Goal: Task Accomplishment & Management: Manage account settings

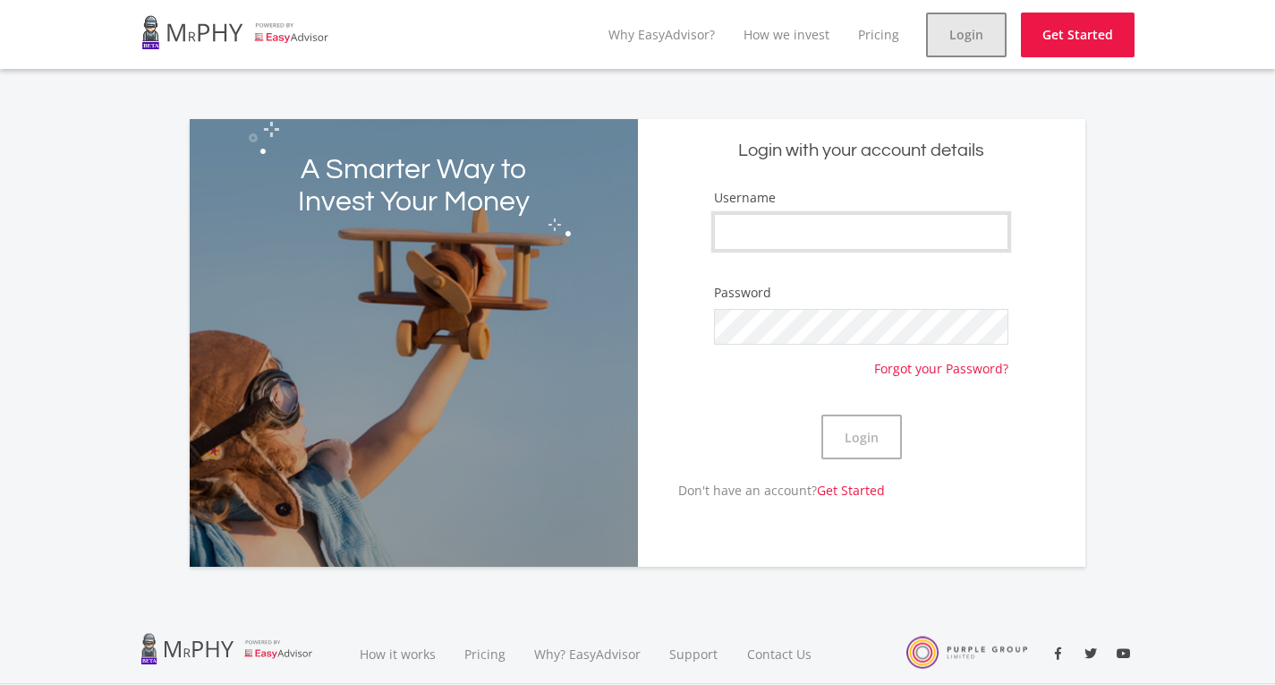
type input "Chervaugn"
click at [983, 50] on link "Login" at bounding box center [966, 35] width 81 height 45
click at [974, 49] on link "Login" at bounding box center [966, 35] width 81 height 45
click at [886, 450] on button "Login" at bounding box center [861, 436] width 81 height 45
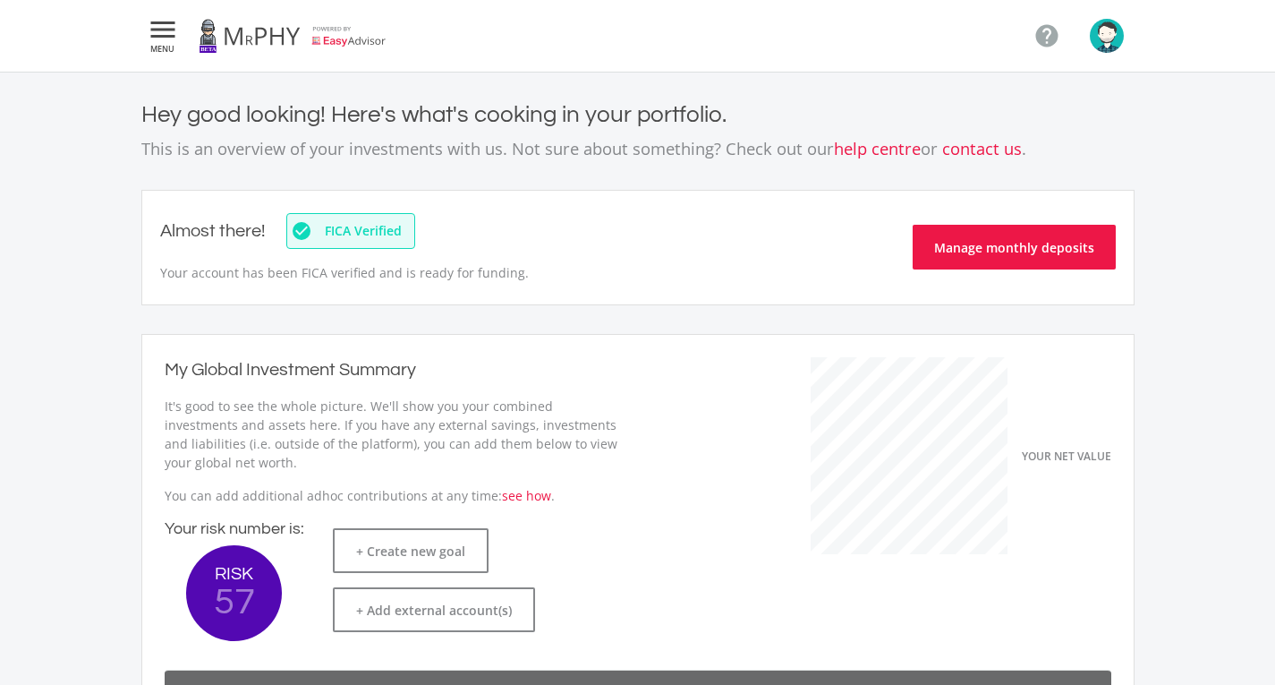
scroll to position [284, 491]
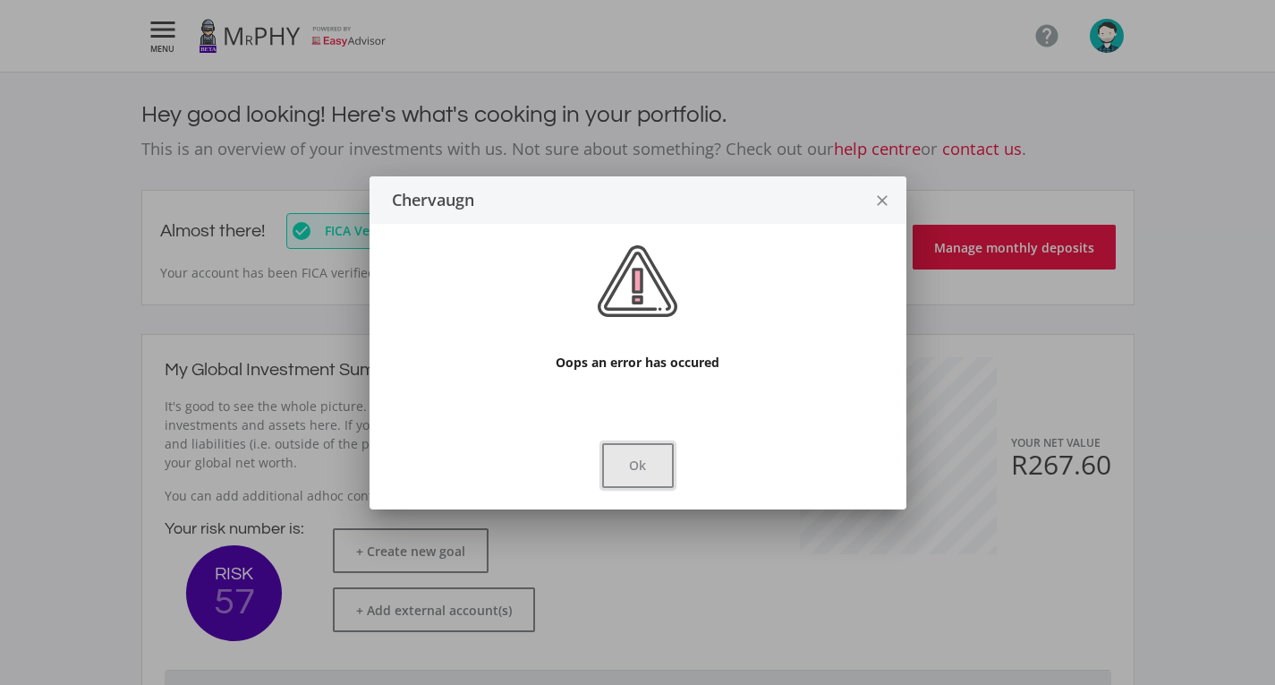
click at [660, 455] on button "Ok" at bounding box center [638, 465] width 72 height 45
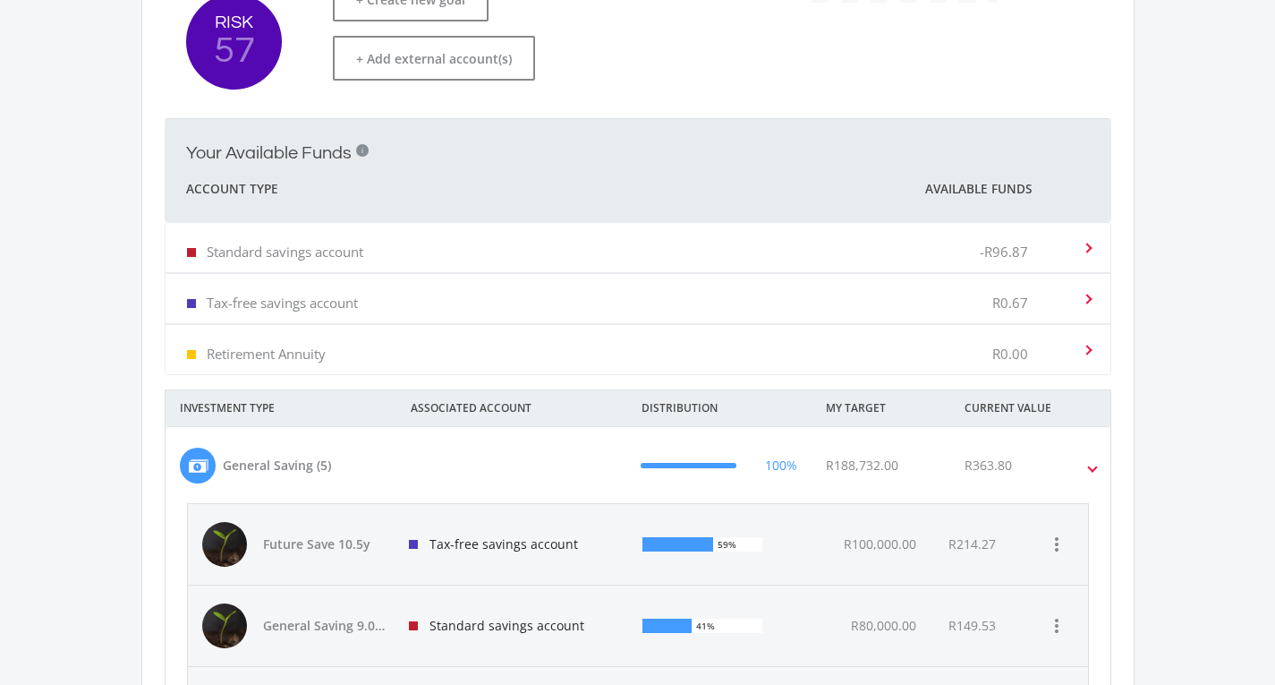
scroll to position [805, 0]
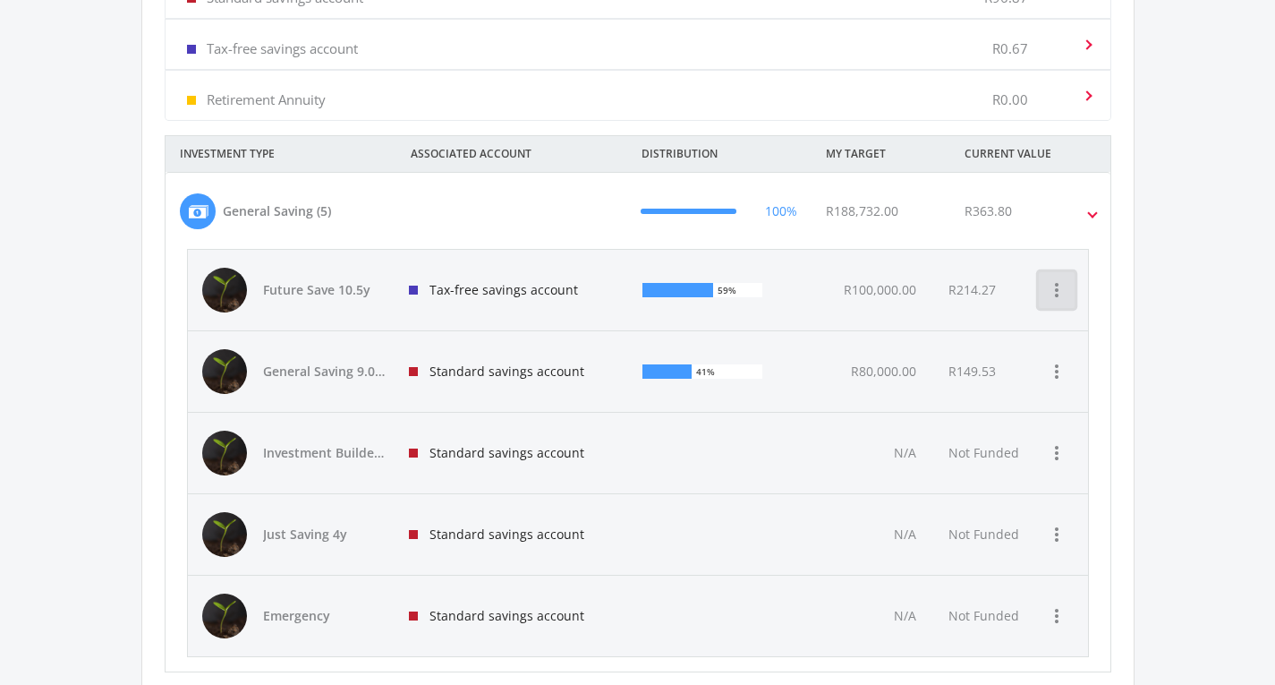
click at [1051, 297] on icon "more_vert" at bounding box center [1056, 289] width 21 height 21
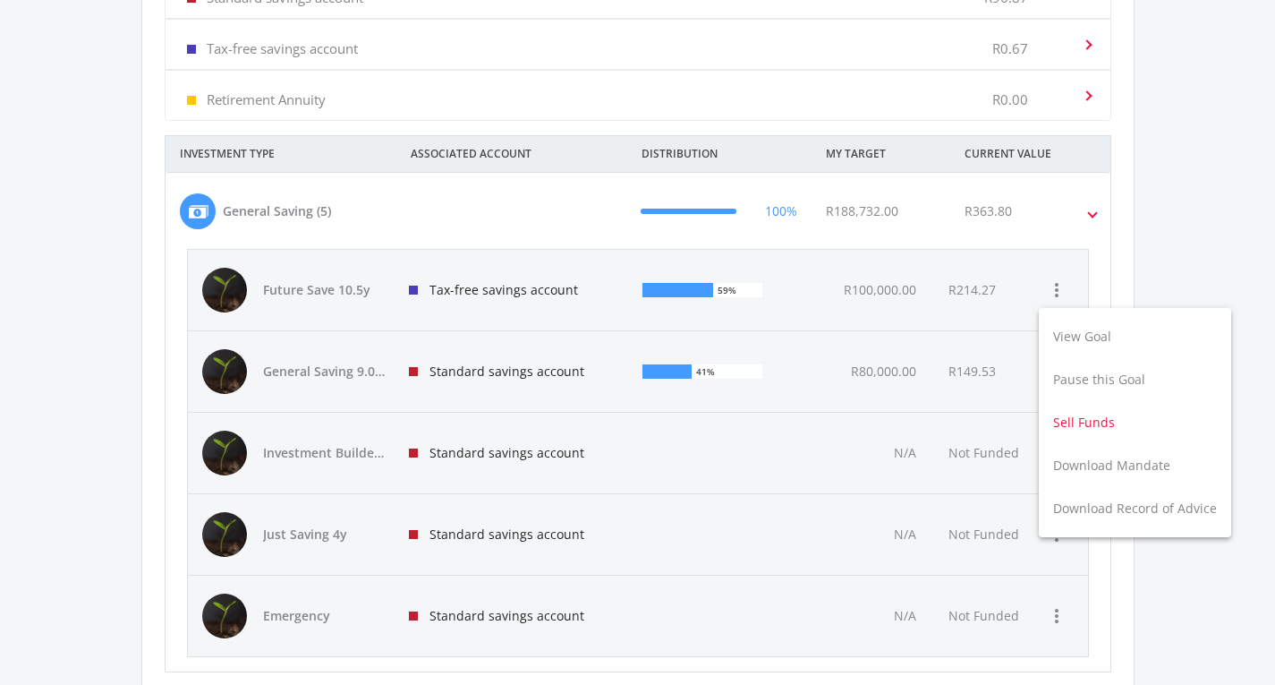
click at [1087, 423] on button "Sell Funds" at bounding box center [1135, 422] width 192 height 43
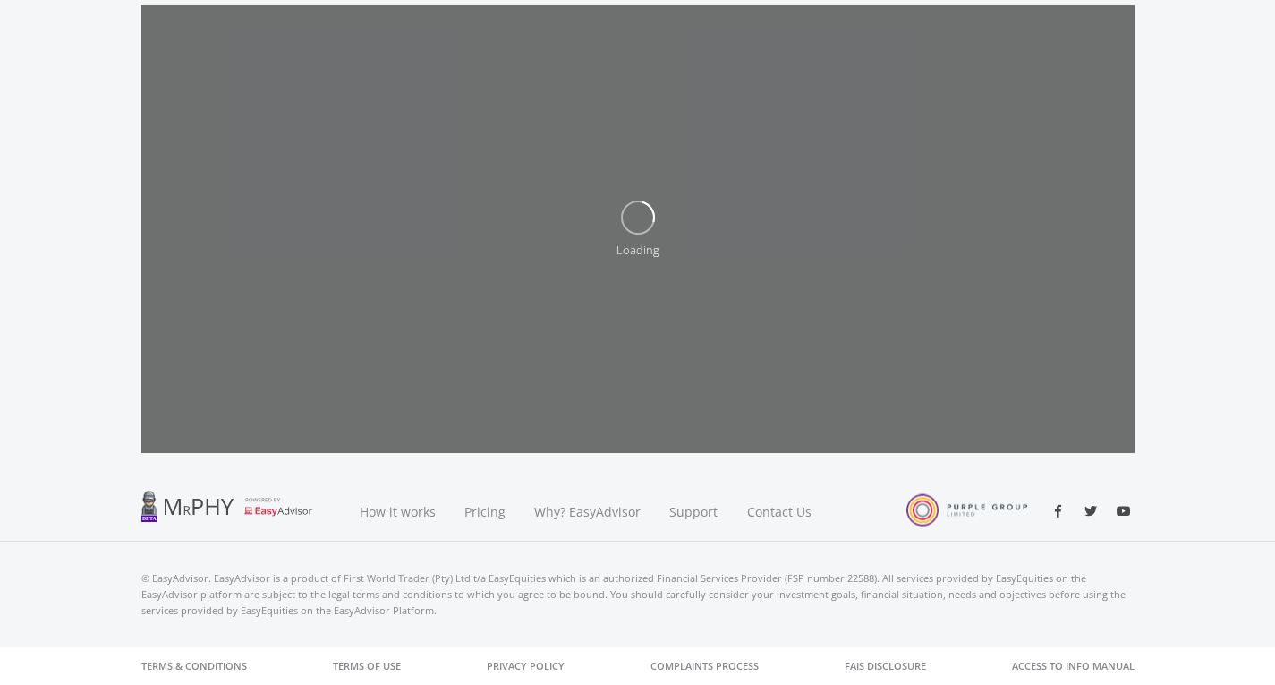
scroll to position [203, 0]
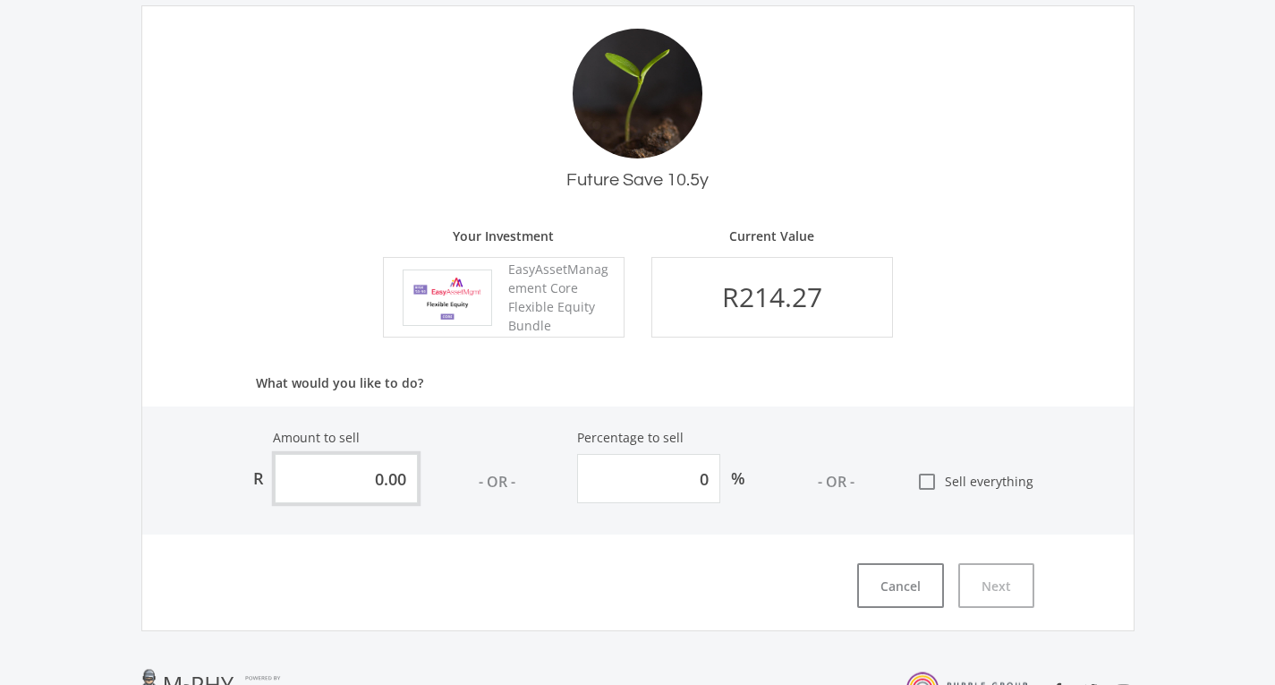
drag, startPoint x: 405, startPoint y: 484, endPoint x: 79, endPoint y: 481, distance: 326.6
click at [81, 483] on ee-sell "Sell Funds Sell Funds in order to withdraw money from a goal. We'll transfer yo…" at bounding box center [637, 264] width 1275 height 790
type input "5"
type input "2.334"
type input "52"
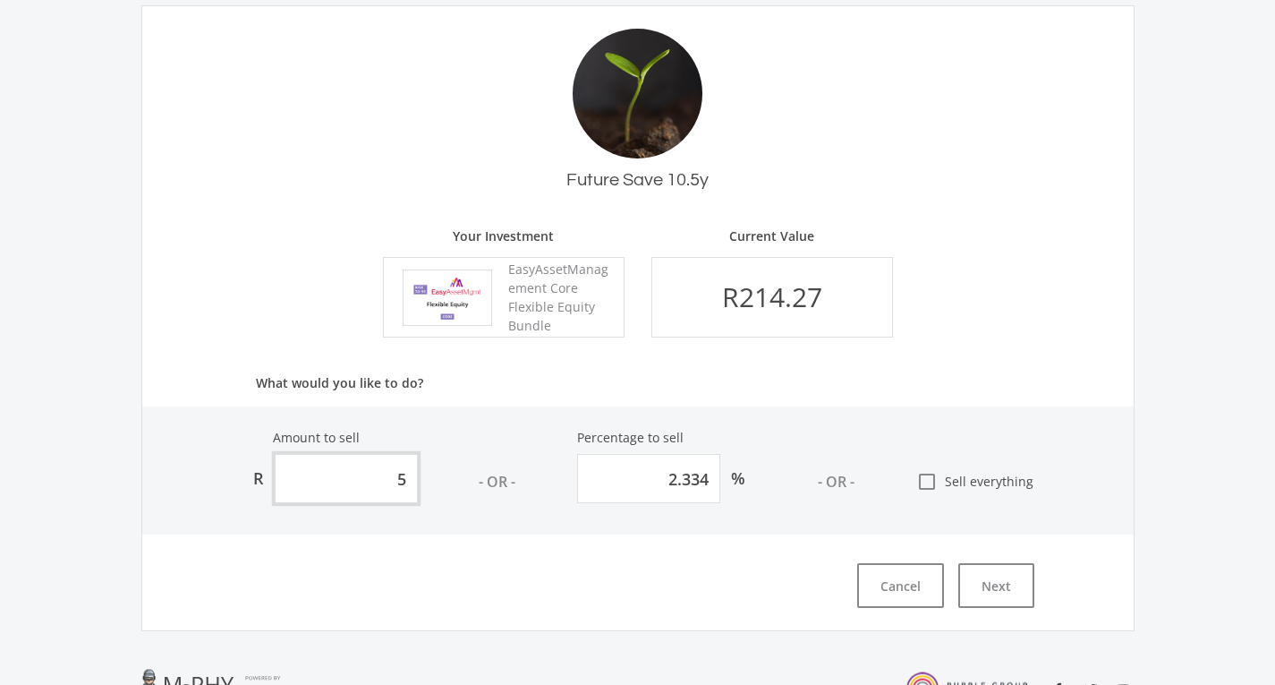
type input "24.27"
type input "52.00"
click at [1113, 473] on div "Amount to sell R 52.00 - OR - Percentage to sell 24.27 % - OR - check_box_outli…" at bounding box center [637, 470] width 991 height 128
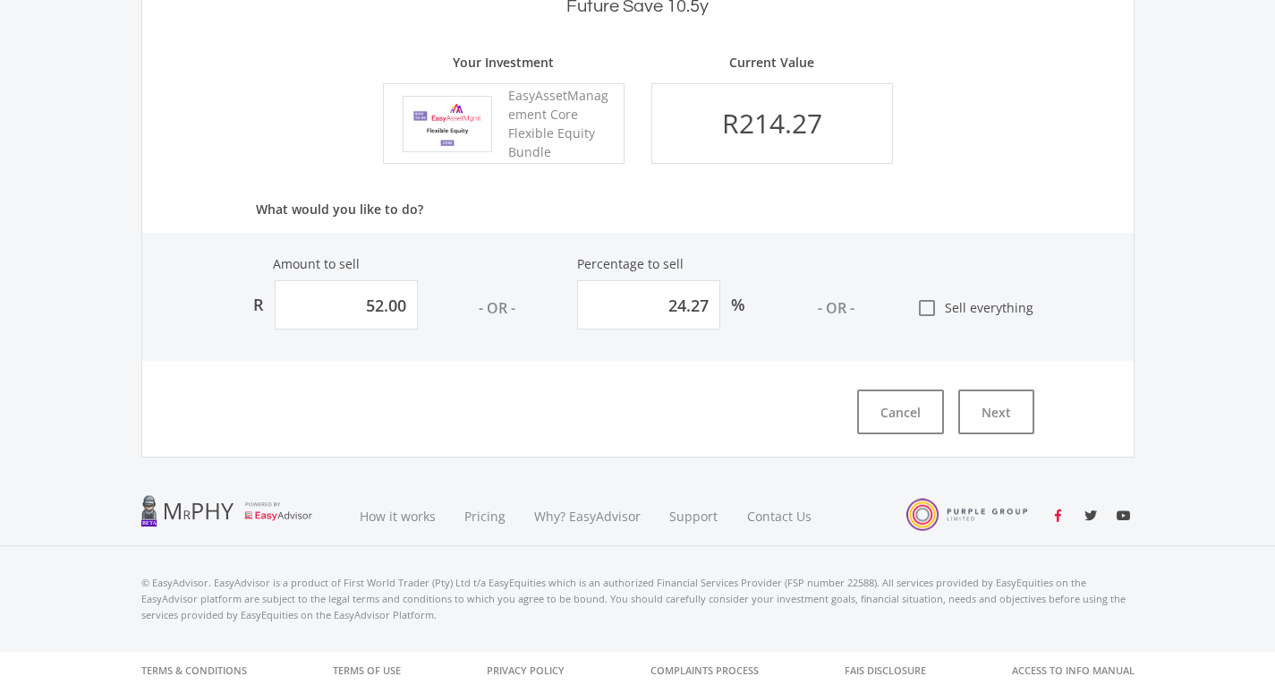
scroll to position [381, 0]
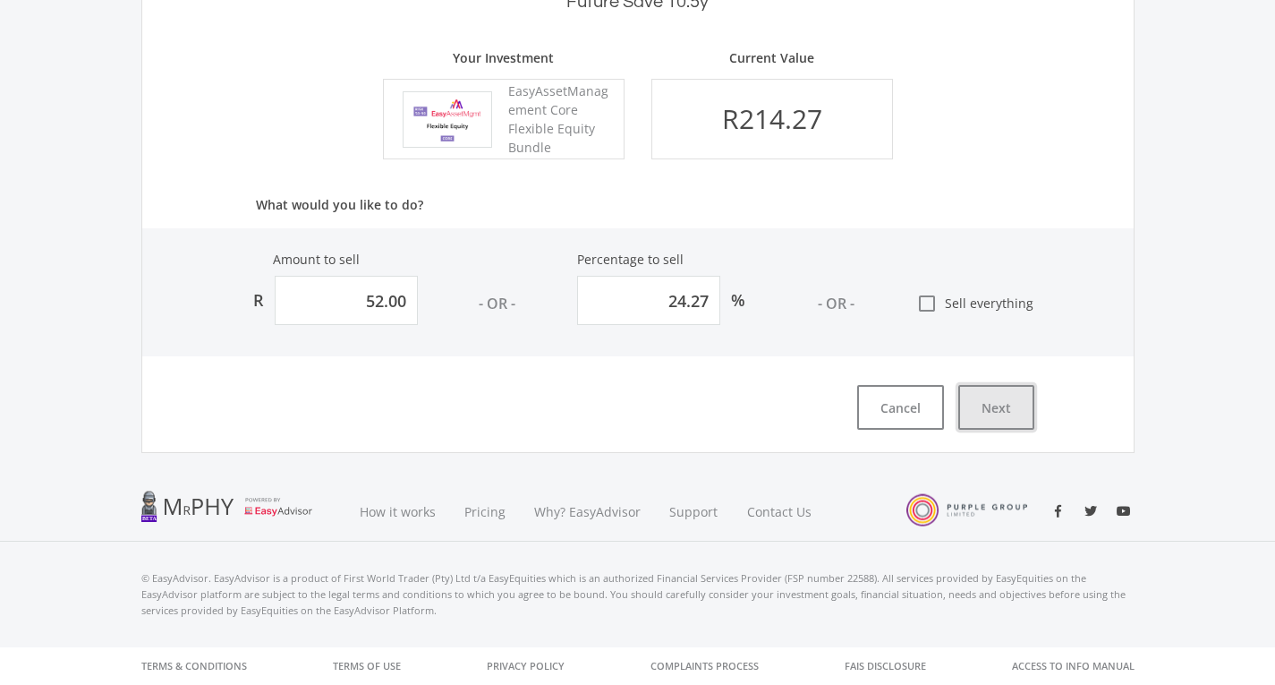
click at [1008, 415] on button "Next" at bounding box center [996, 407] width 76 height 45
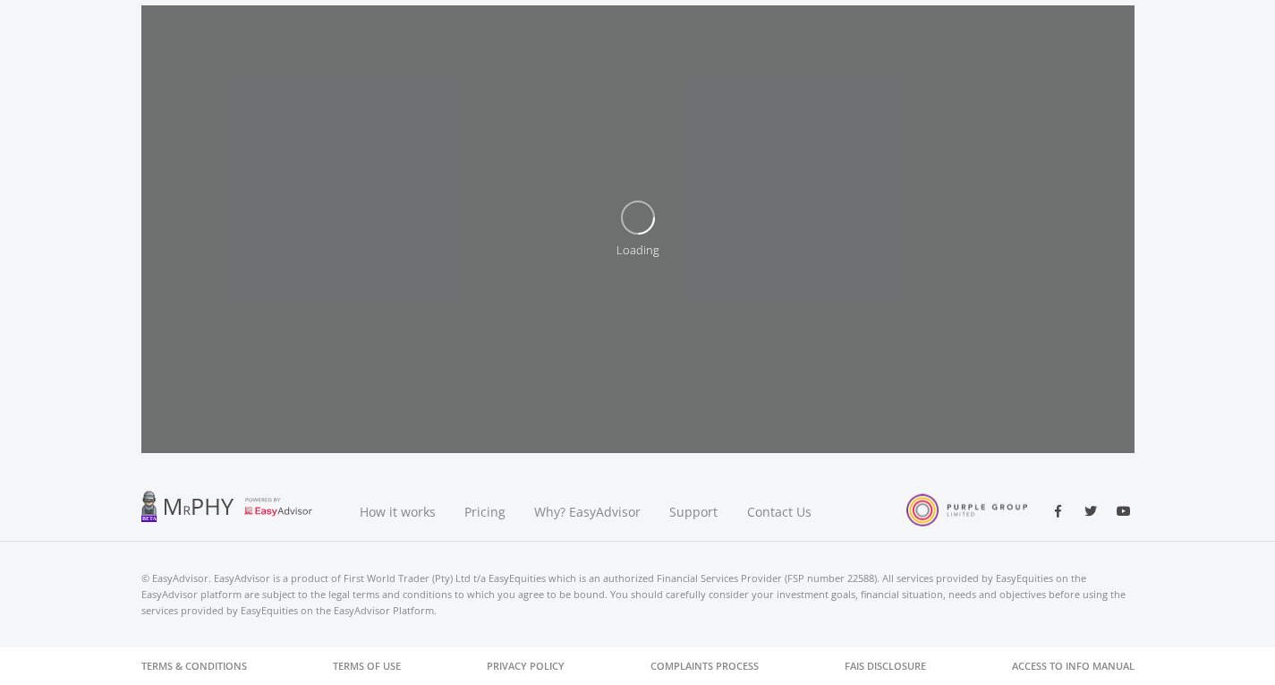
scroll to position [604, 0]
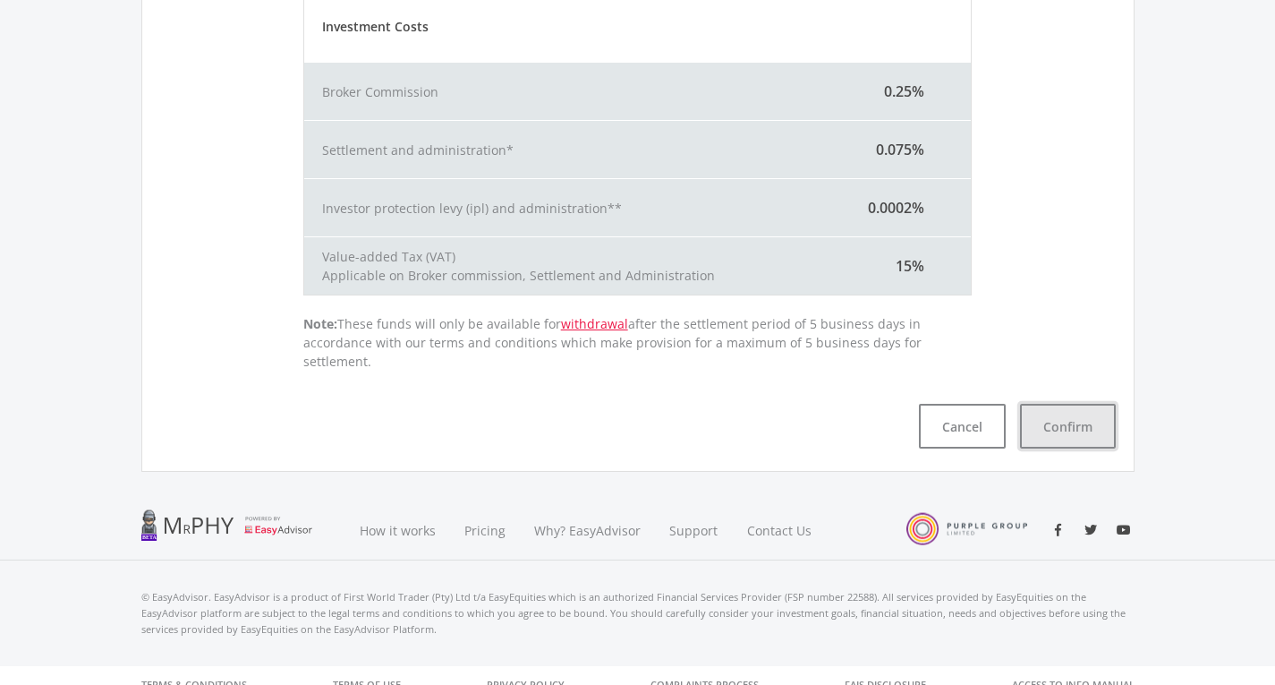
click at [1060, 404] on button "Confirm" at bounding box center [1068, 426] width 96 height 45
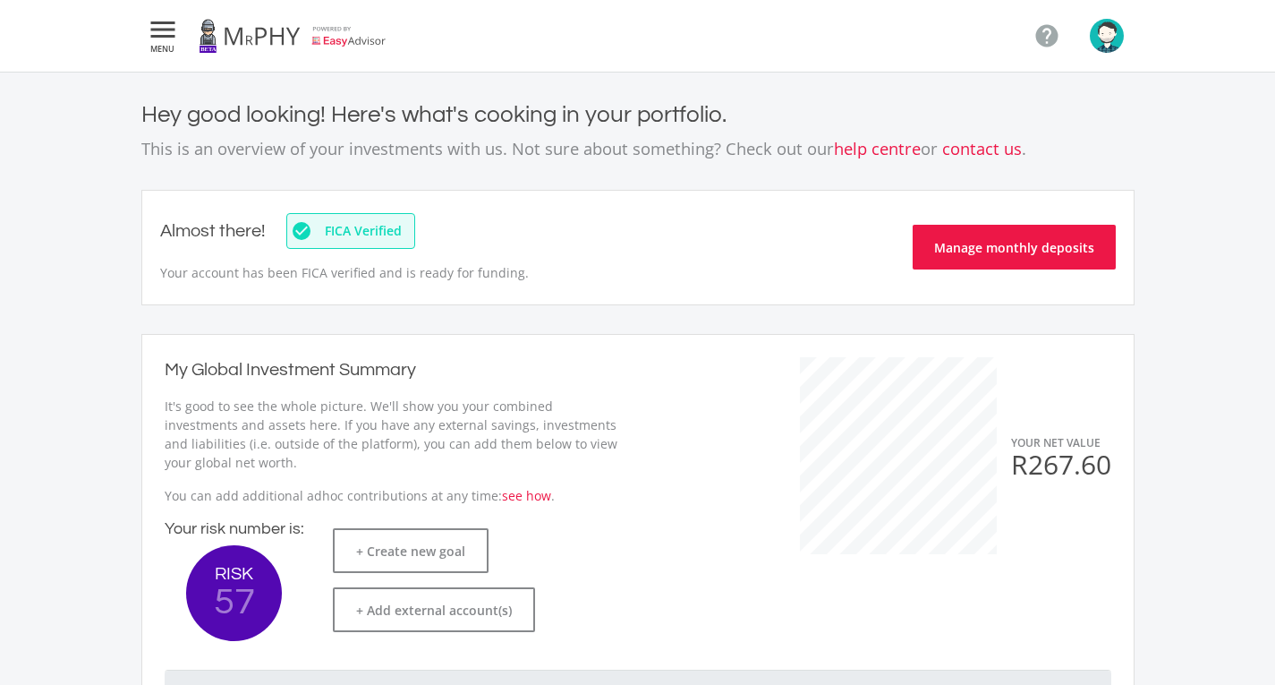
scroll to position [284, 491]
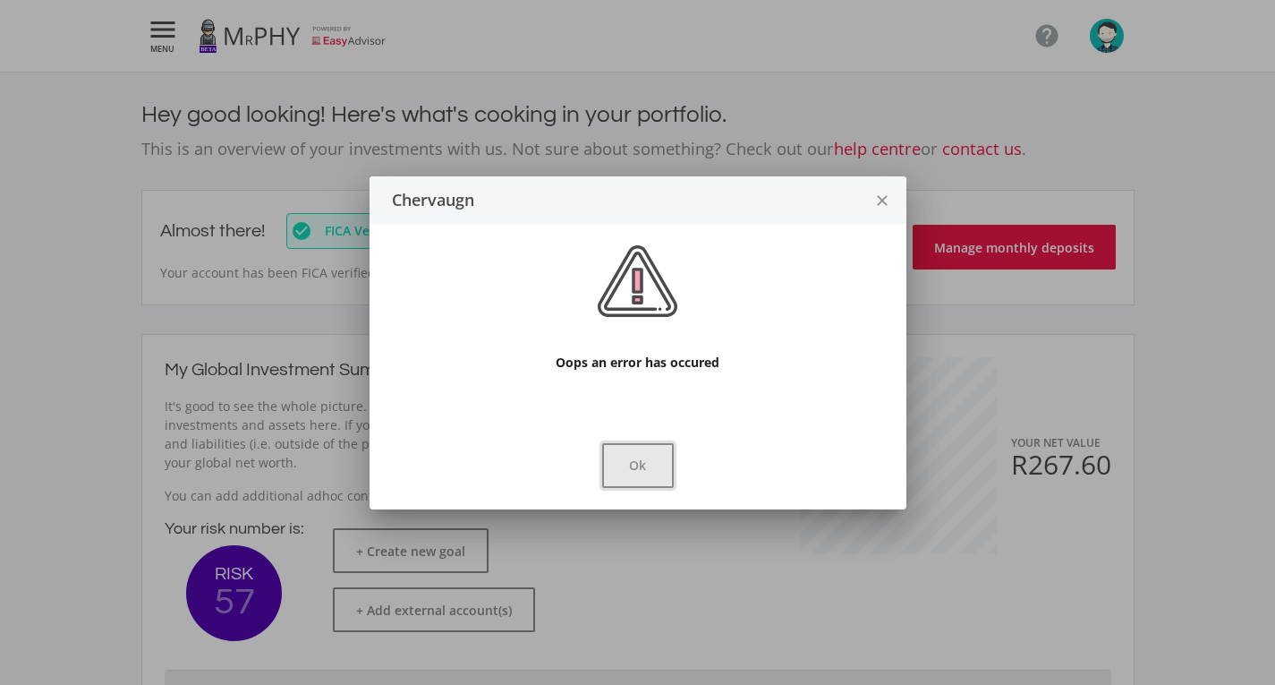
click at [634, 458] on button "Ok" at bounding box center [638, 465] width 72 height 45
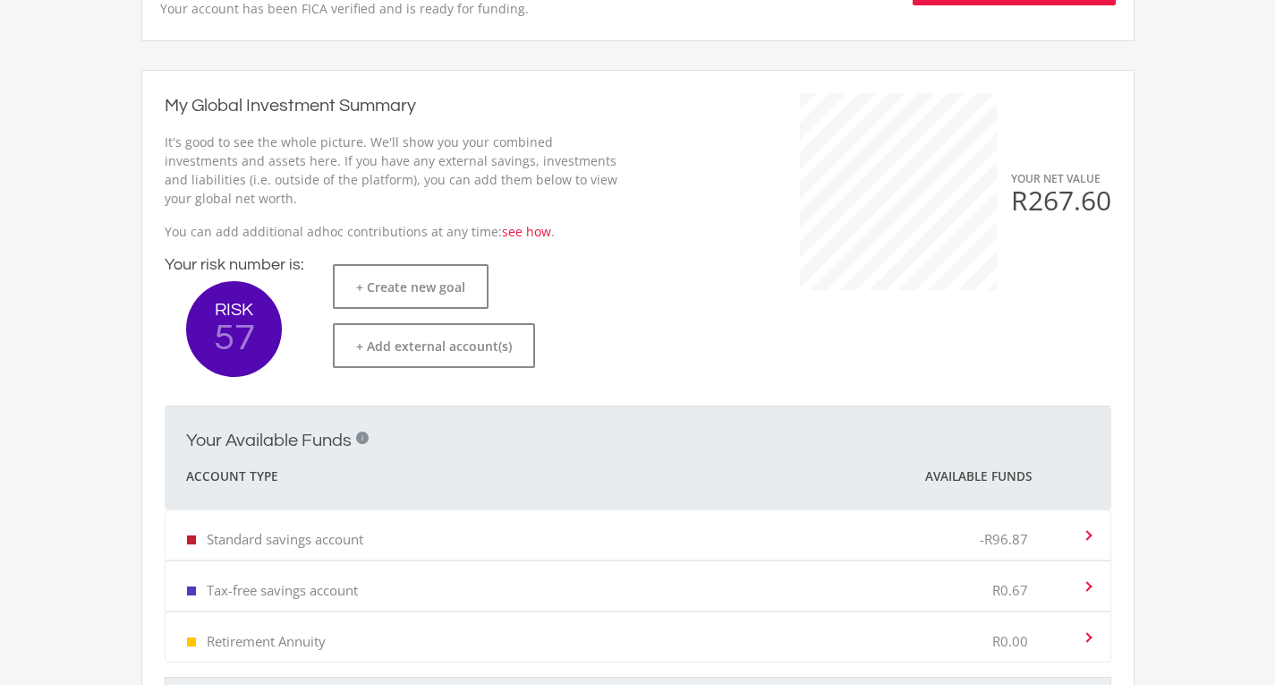
scroll to position [0, 0]
